Goal: Navigation & Orientation: Find specific page/section

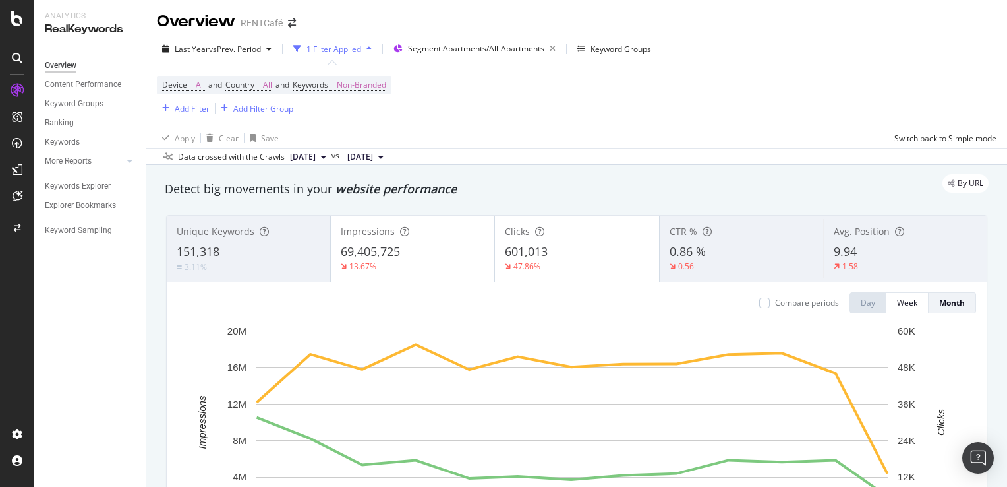
scroll to position [2204, 0]
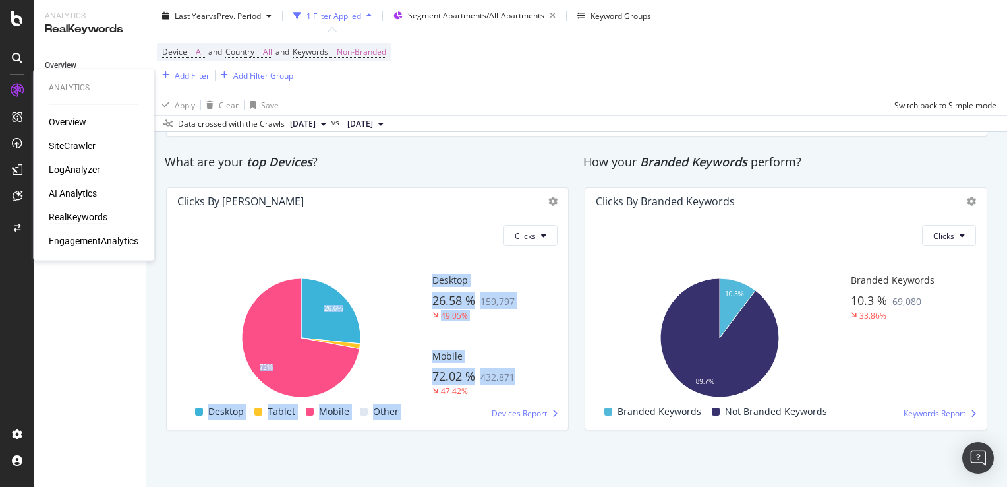
click at [75, 144] on div "SiteCrawler" at bounding box center [72, 145] width 47 height 13
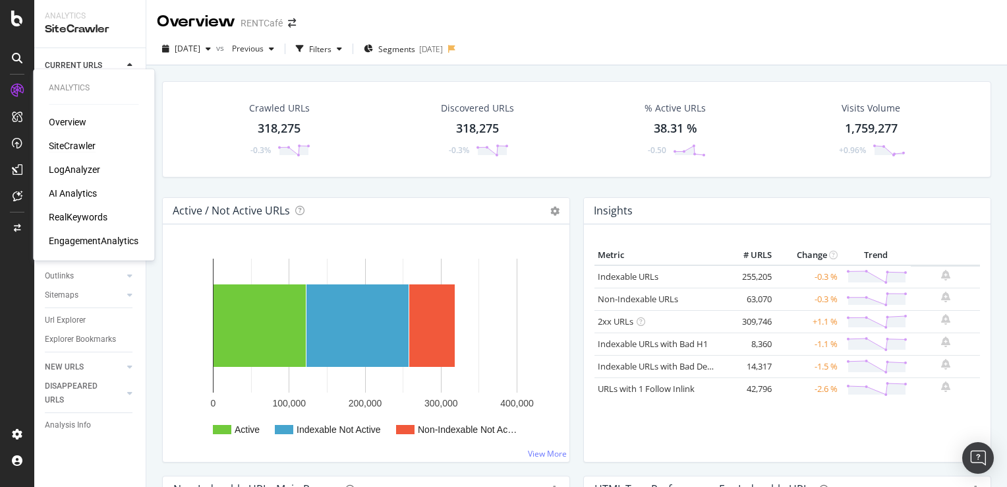
click at [65, 123] on div "Overview" at bounding box center [68, 121] width 38 height 13
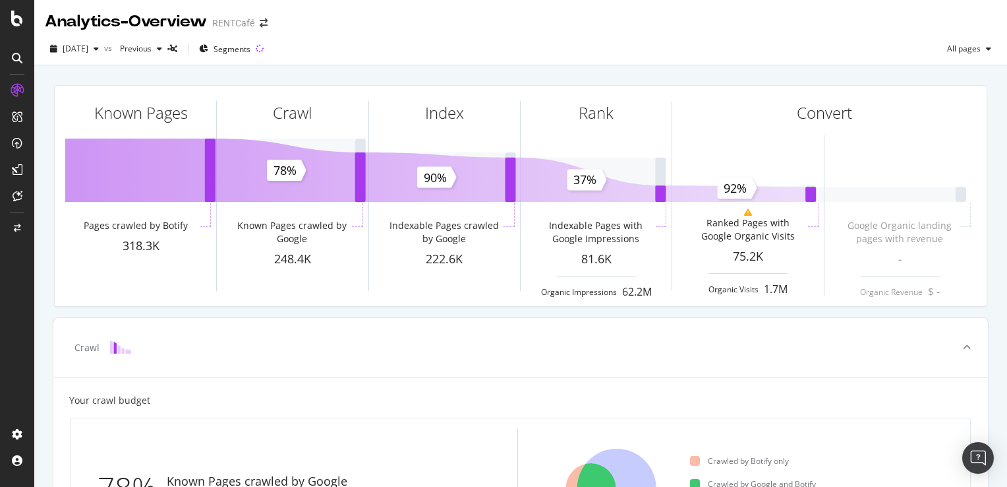
click at [14, 30] on div at bounding box center [17, 243] width 34 height 487
click at [18, 20] on icon at bounding box center [17, 19] width 12 height 16
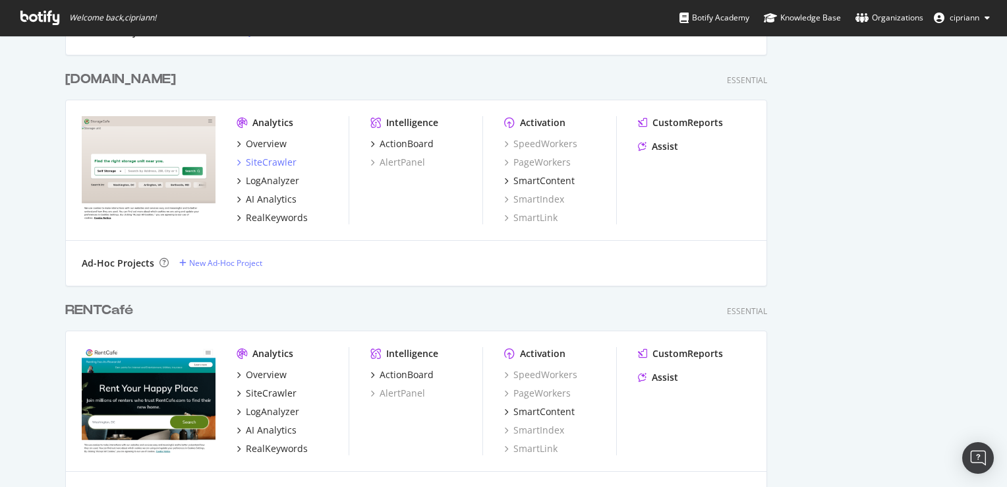
scroll to position [1058, 0]
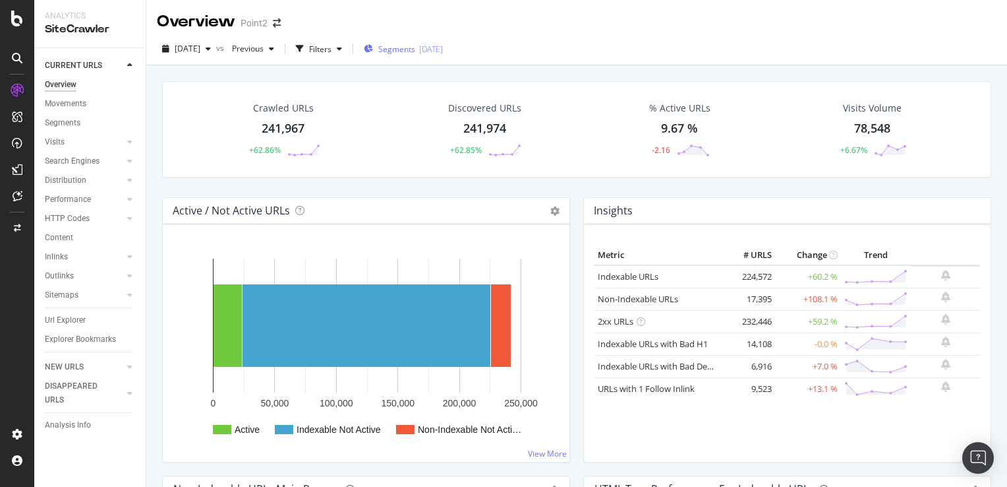
click at [443, 51] on div "2025-06-06" at bounding box center [431, 49] width 24 height 11
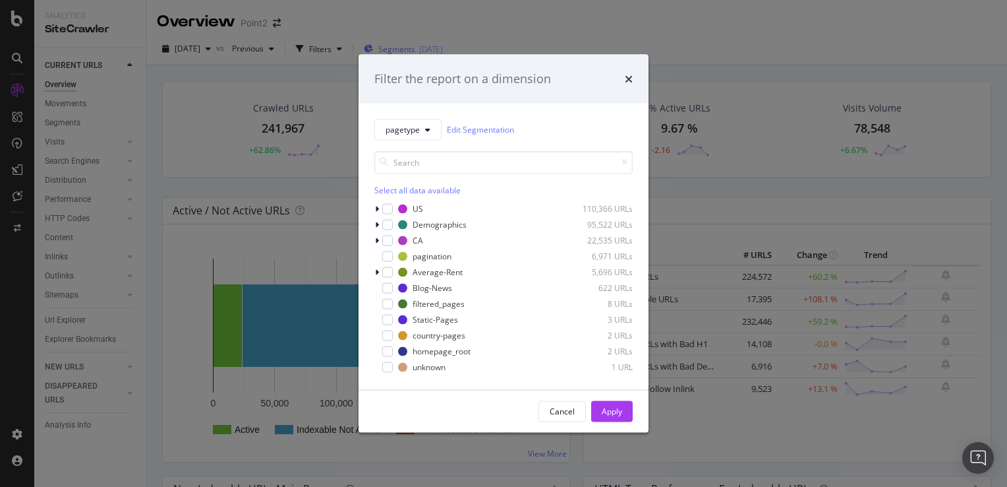
click at [459, 51] on div "Filter the report on a dimension pagetype Edit Segmentation Select all data ava…" at bounding box center [503, 243] width 1007 height 487
